Goal: Information Seeking & Learning: Check status

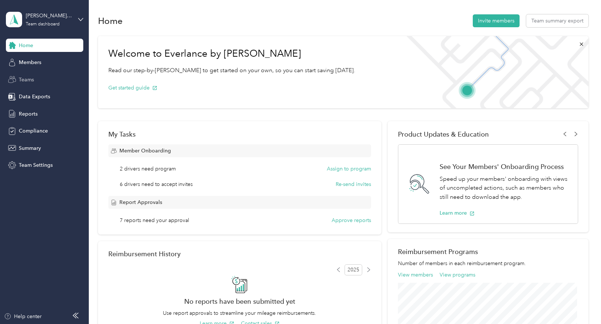
click at [29, 77] on span "Teams" at bounding box center [26, 80] width 15 height 8
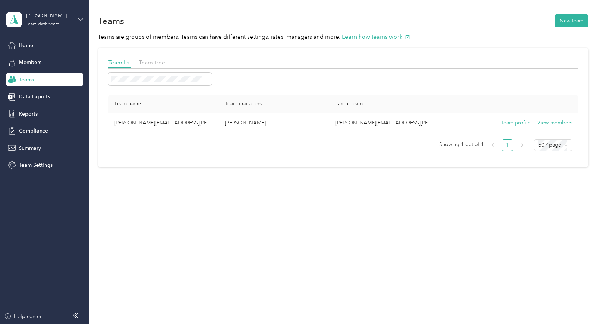
click at [78, 19] on icon at bounding box center [80, 19] width 5 height 5
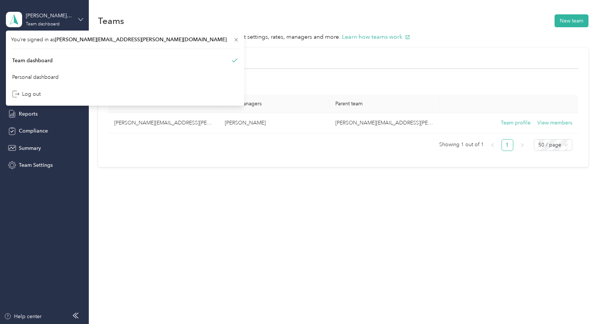
click at [78, 19] on icon at bounding box center [80, 19] width 5 height 5
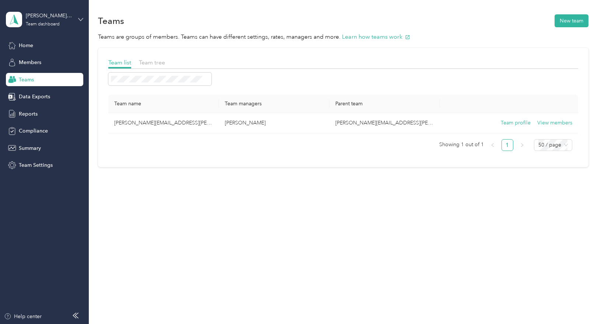
click at [78, 19] on icon at bounding box center [80, 19] width 5 height 5
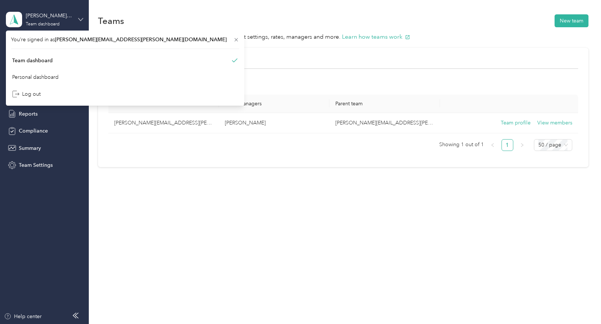
click at [78, 17] on icon at bounding box center [80, 19] width 5 height 5
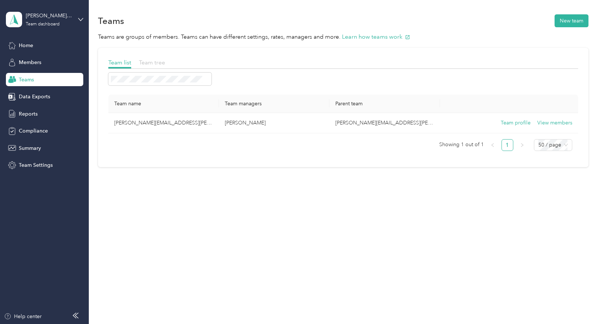
click at [152, 63] on span "Team tree" at bounding box center [152, 62] width 26 height 7
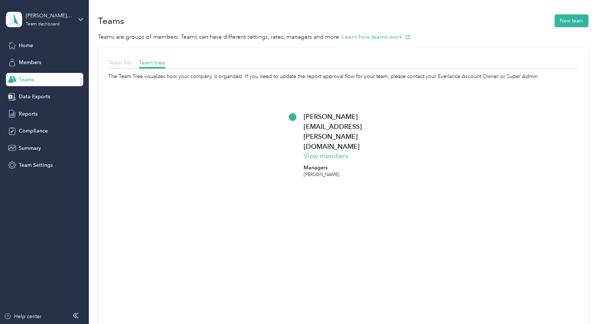
click at [116, 61] on span "Team list" at bounding box center [119, 62] width 23 height 7
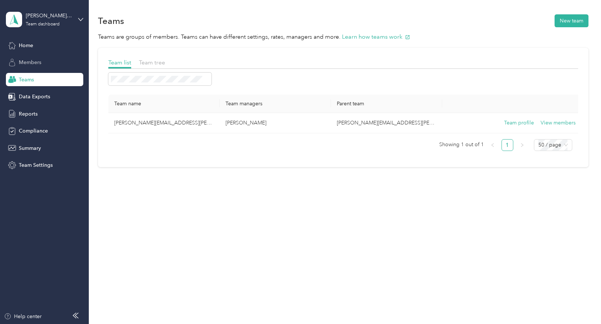
click at [28, 60] on span "Members" at bounding box center [30, 63] width 22 height 8
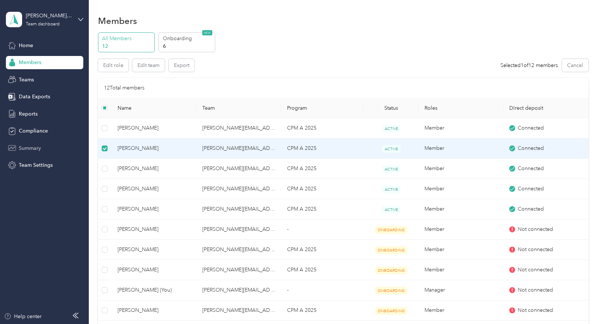
click at [24, 146] on span "Summary" at bounding box center [30, 148] width 22 height 8
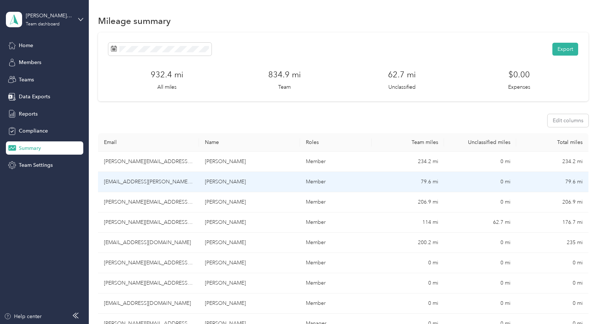
click at [143, 181] on td "[EMAIL_ADDRESS][PERSON_NAME][DOMAIN_NAME]" at bounding box center [148, 182] width 101 height 20
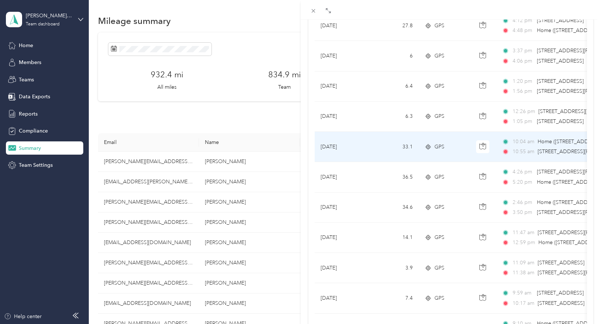
scroll to position [74, 0]
